Goal: Check status: Check status

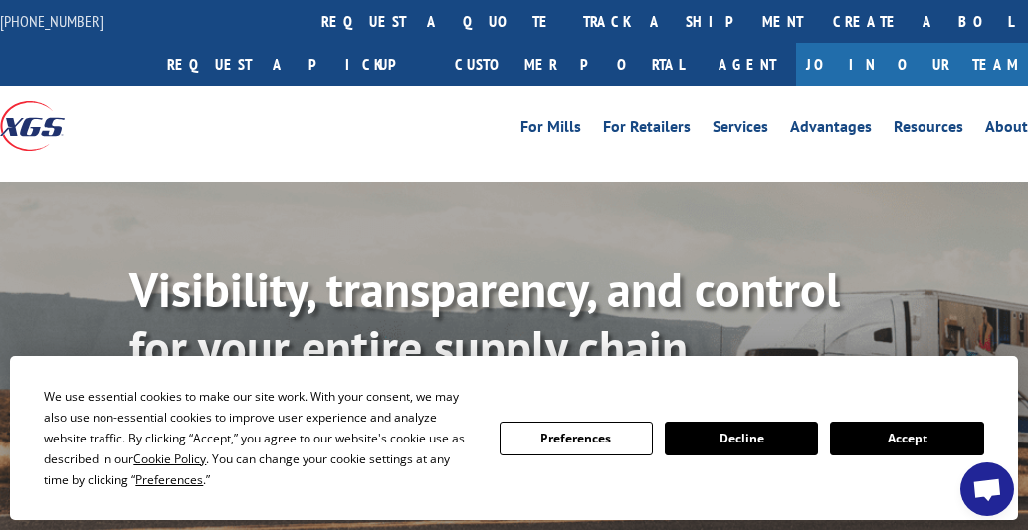
click at [933, 441] on button "Accept" at bounding box center [906, 439] width 153 height 34
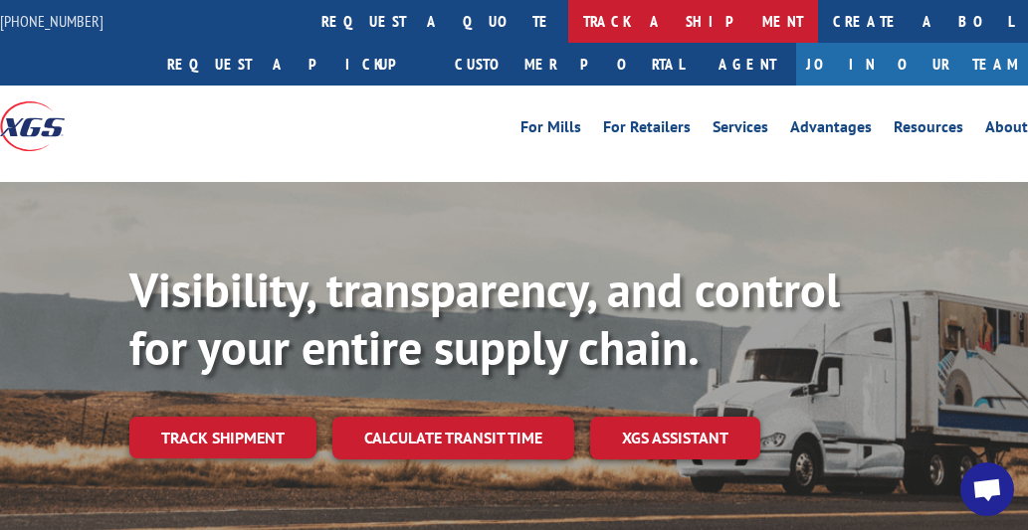
click at [568, 18] on link "track a shipment" at bounding box center [693, 21] width 250 height 43
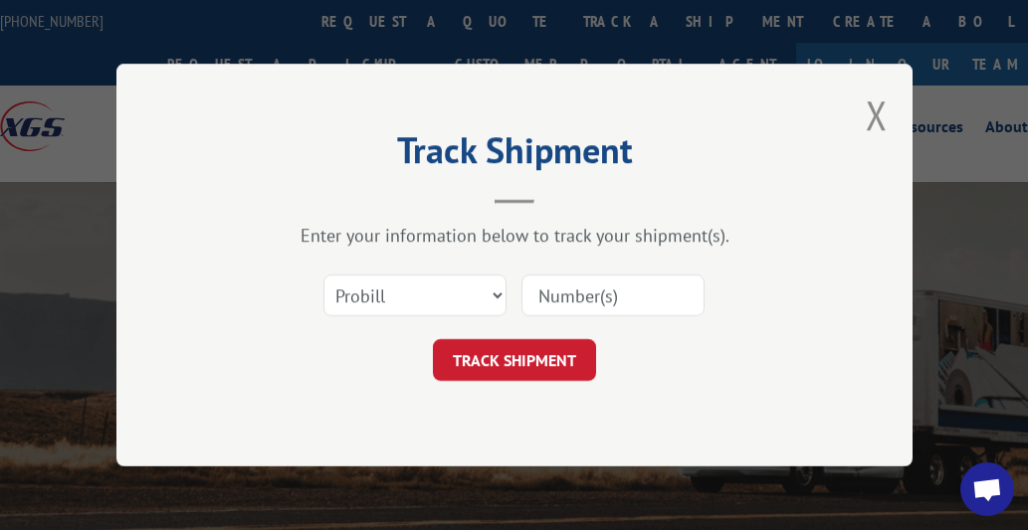
click at [386, 317] on div "Select category... Probill BOL PO" at bounding box center [414, 296] width 181 height 46
click at [388, 294] on select "Select category... Probill BOL PO" at bounding box center [414, 296] width 183 height 42
select select "bol"
click at [323, 275] on select "Select category... Probill BOL PO" at bounding box center [414, 296] width 183 height 42
drag, startPoint x: 597, startPoint y: 294, endPoint x: 586, endPoint y: 293, distance: 11.0
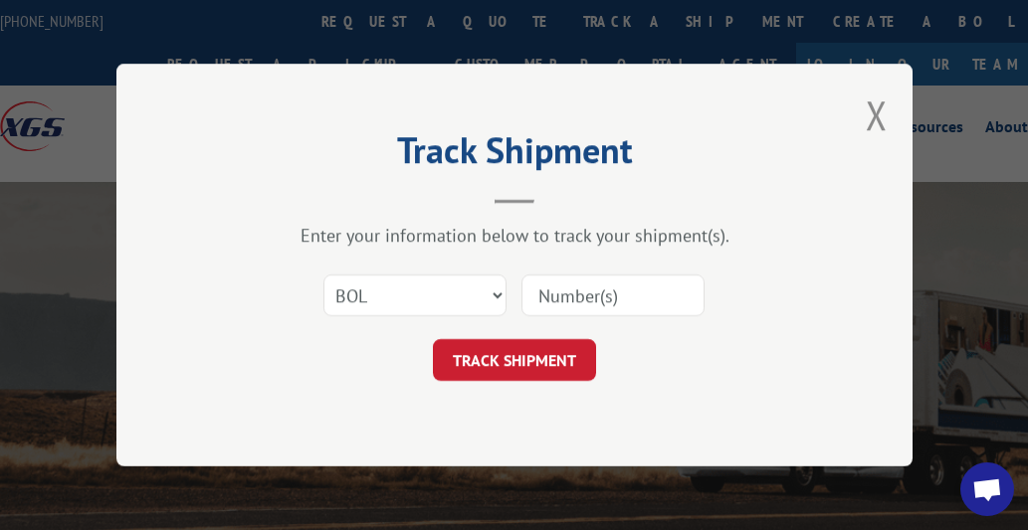
click at [597, 294] on input at bounding box center [612, 296] width 183 height 42
type input "3400391"
click button "TRACK SHIPMENT" at bounding box center [514, 360] width 163 height 42
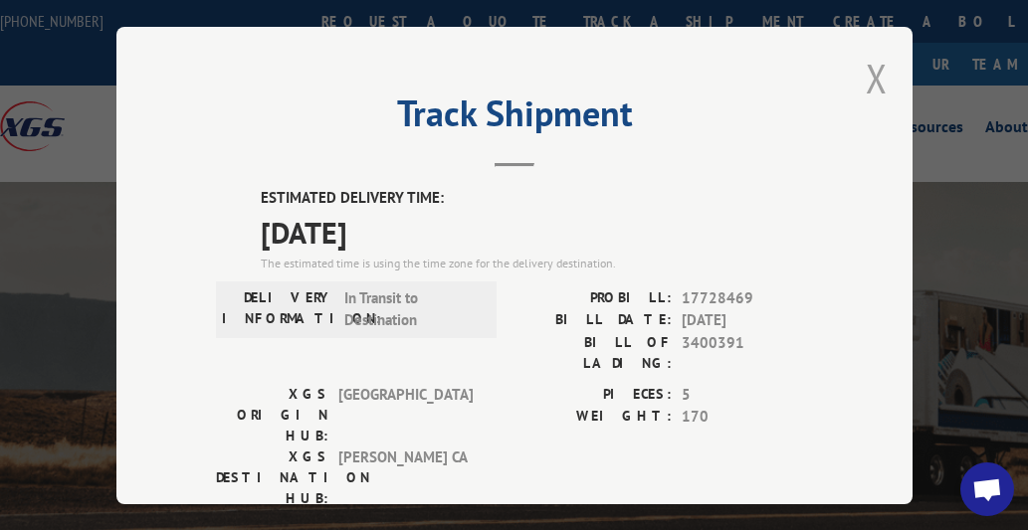
click at [865, 72] on button "Close modal" at bounding box center [876, 78] width 22 height 53
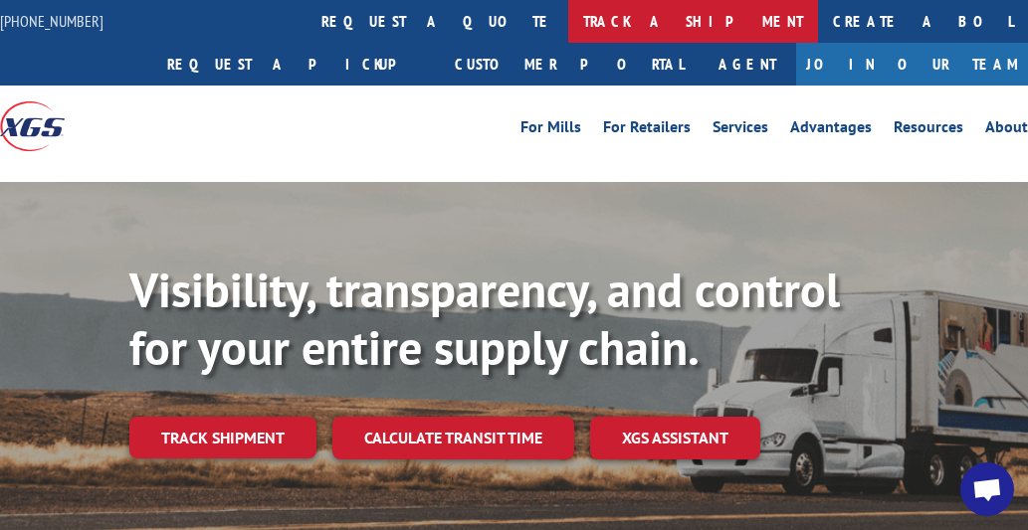
click at [568, 21] on link "track a shipment" at bounding box center [693, 21] width 250 height 43
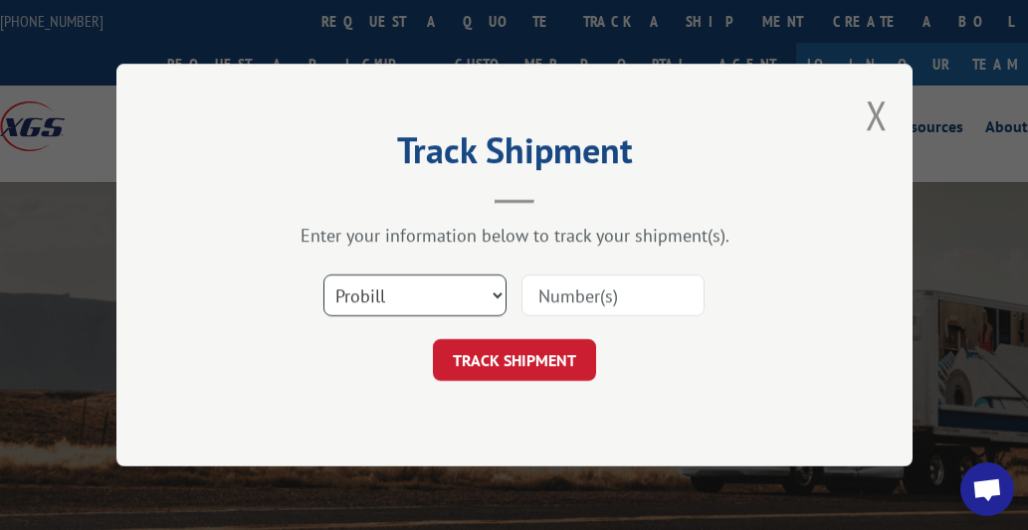
drag, startPoint x: 366, startPoint y: 295, endPoint x: 372, endPoint y: 309, distance: 15.2
click at [367, 295] on select "Select category... Probill BOL PO" at bounding box center [414, 296] width 183 height 42
select select "bol"
click at [323, 275] on select "Select category... Probill BOL PO" at bounding box center [414, 296] width 183 height 42
click at [581, 282] on input at bounding box center [612, 296] width 183 height 42
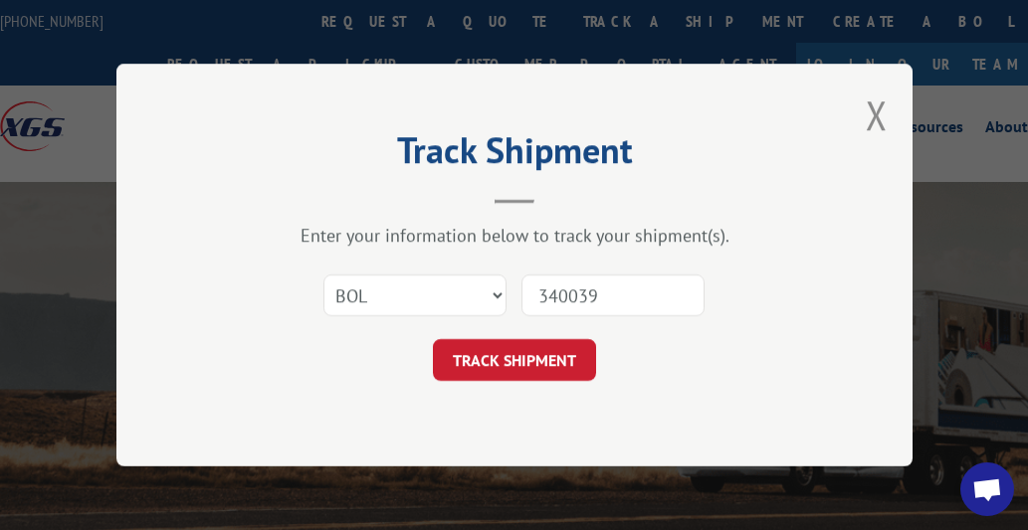
type input "3400390"
click button "TRACK SHIPMENT" at bounding box center [514, 360] width 163 height 42
